Goal: Check status: Check status

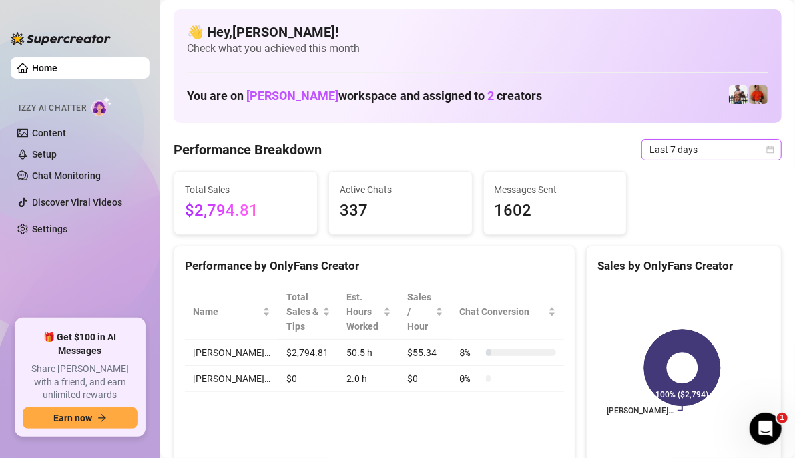
click at [766, 150] on icon "calendar" at bounding box center [770, 149] width 8 height 8
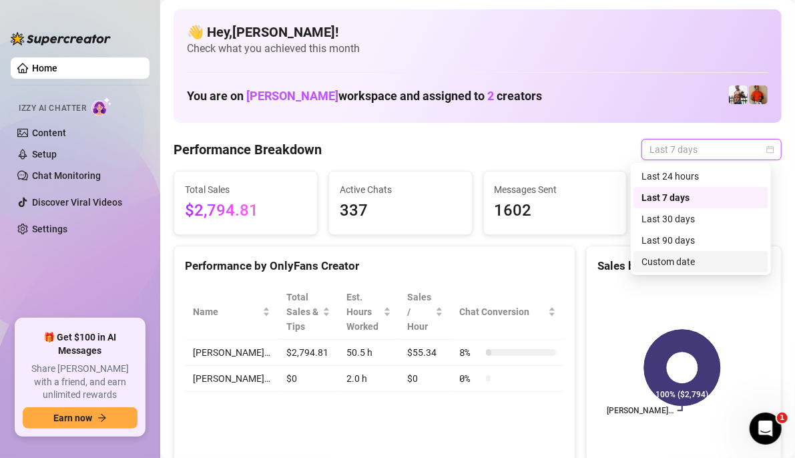
click at [687, 264] on div "Custom date" at bounding box center [700, 261] width 119 height 15
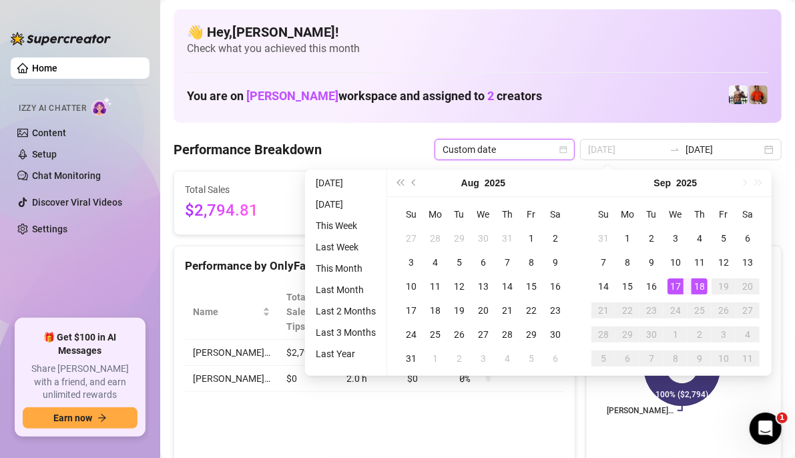
type input "[DATE]"
click at [698, 283] on div "18" at bounding box center [699, 286] width 16 height 16
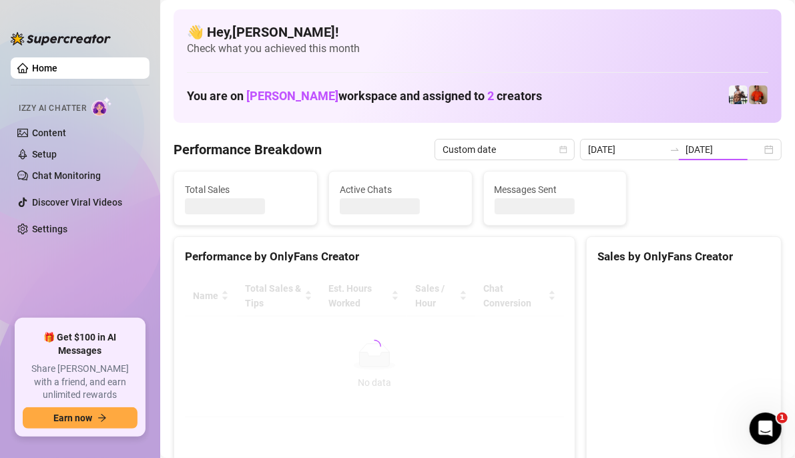
type input "[DATE]"
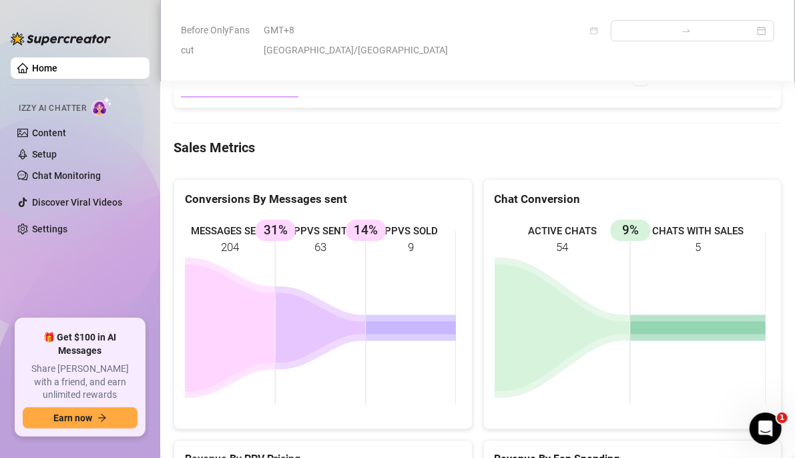
scroll to position [1903, 0]
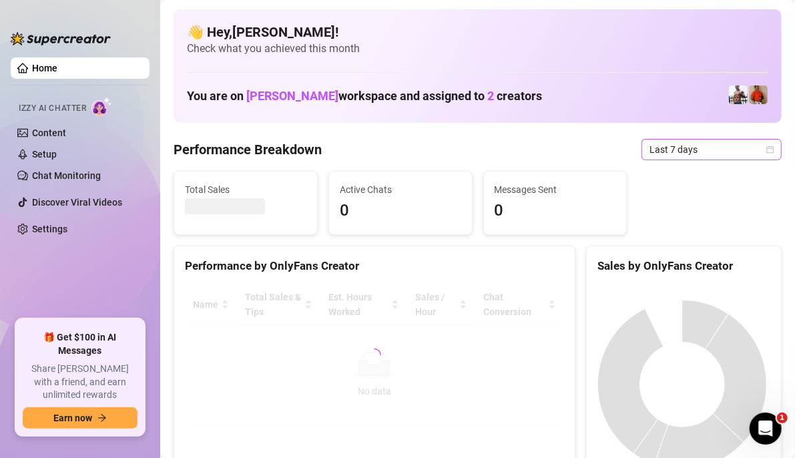
click at [766, 149] on icon "calendar" at bounding box center [770, 149] width 8 height 8
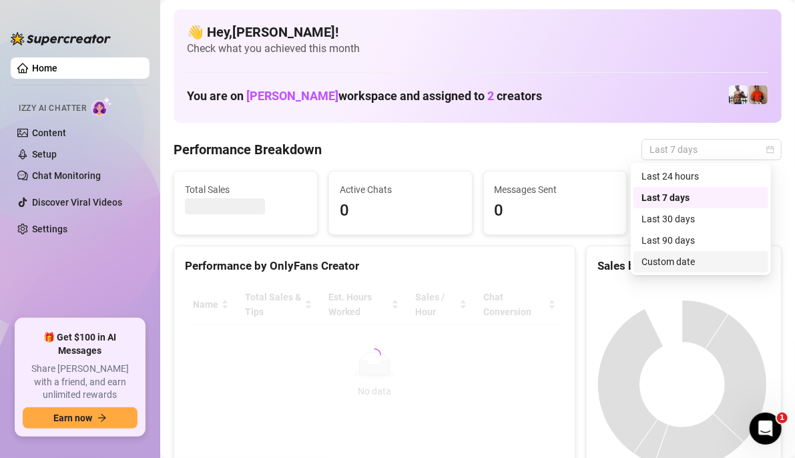
click at [654, 258] on div "Custom date" at bounding box center [700, 261] width 119 height 15
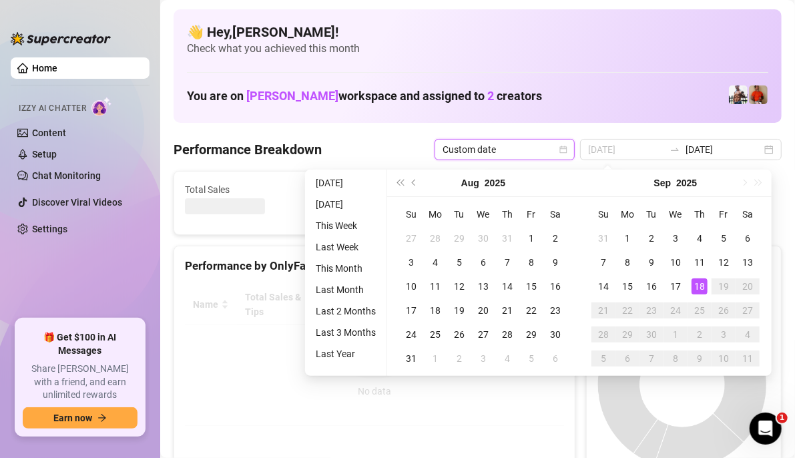
type input "[DATE]"
click at [697, 284] on div "18" at bounding box center [699, 286] width 16 height 16
type input "[DATE]"
click at [697, 286] on div "18" at bounding box center [699, 286] width 16 height 16
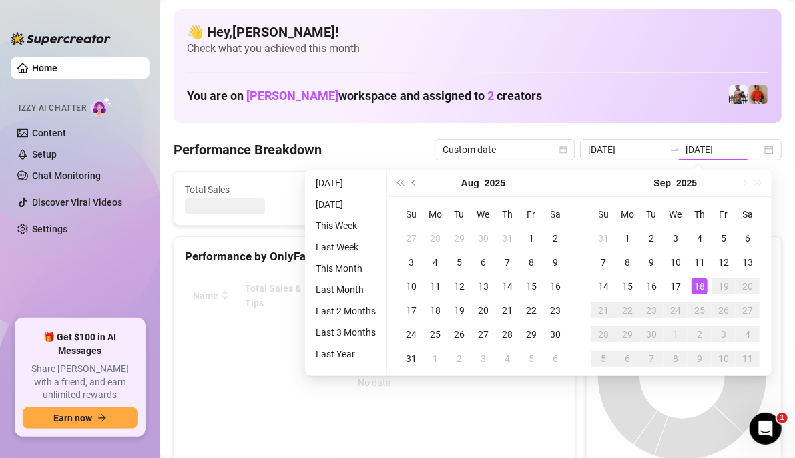
type input "[DATE]"
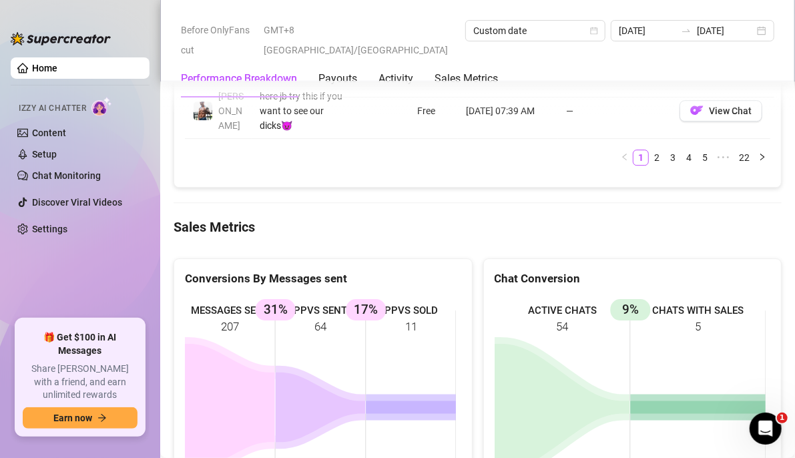
scroll to position [1899, 0]
